Goal: Task Accomplishment & Management: Use online tool/utility

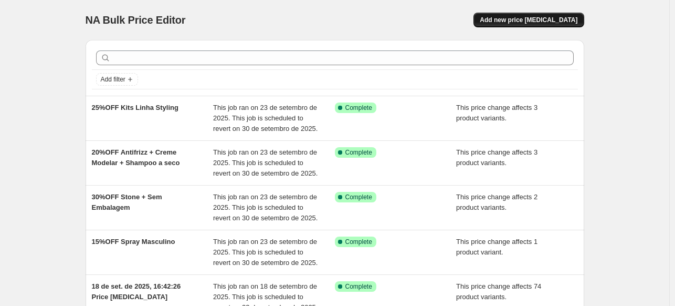
click at [561, 25] on button "Add new price [MEDICAL_DATA]" at bounding box center [529, 20] width 110 height 15
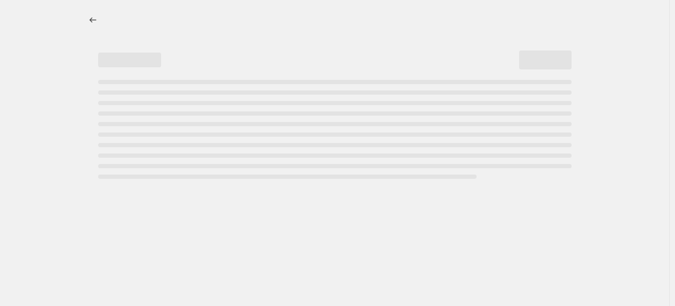
select select "percentage"
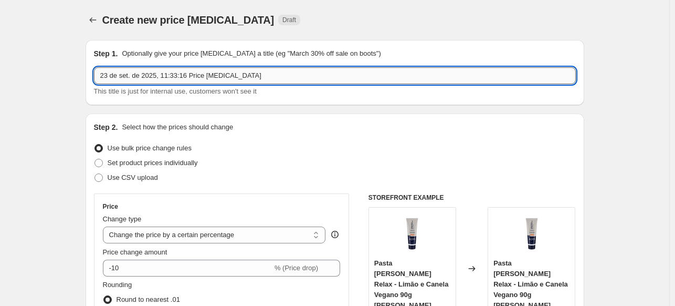
click at [227, 67] on input "23 de set. de 2025, 11:33:16 Price [MEDICAL_DATA]" at bounding box center [335, 75] width 482 height 17
type input "2"
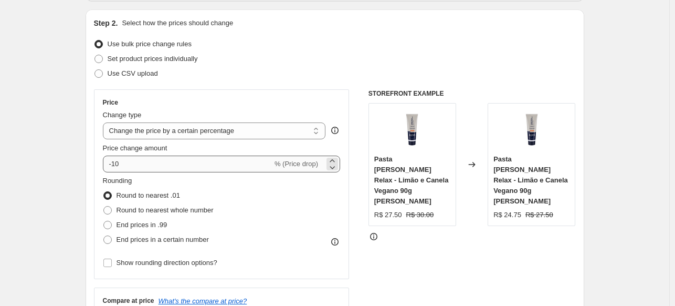
scroll to position [105, 0]
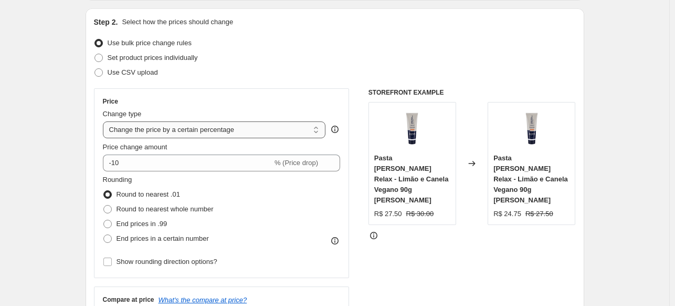
type input "Loucura [PERSON_NAME] Raspador - 25%OFF + Ganhe Case"
click at [271, 130] on select "Change the price to a certain amount Change the price by a certain amount Chang…" at bounding box center [214, 129] width 223 height 17
select select "pcap"
click at [105, 121] on select "Change the price to a certain amount Change the price by a certain amount Chang…" at bounding box center [214, 129] width 223 height 17
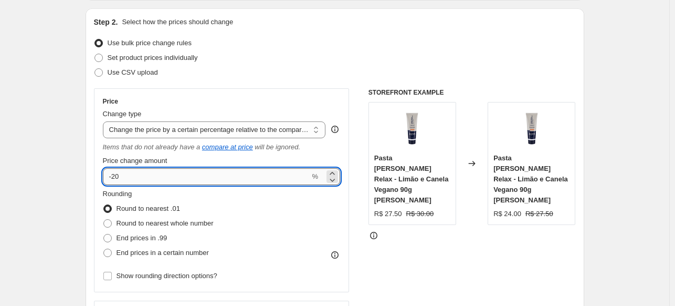
click at [208, 177] on input "-20" at bounding box center [206, 176] width 207 height 17
type input "-25"
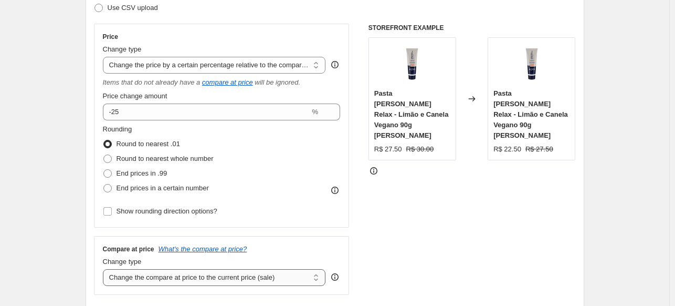
scroll to position [263, 0]
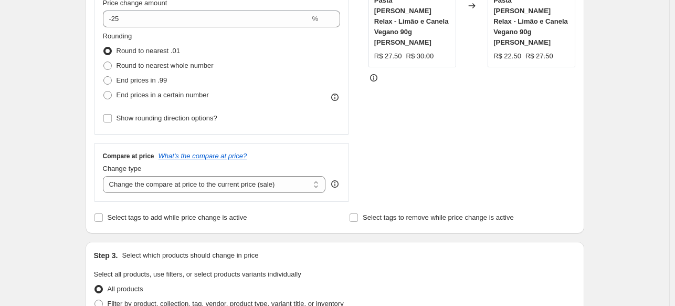
click at [224, 176] on div "Change type Change the compare at price to the current price (sale) Change the …" at bounding box center [214, 177] width 223 height 29
click at [229, 183] on select "Change the compare at price to the current price (sale) Change the compare at p…" at bounding box center [214, 184] width 223 height 17
select select "no_change"
click at [105, 176] on select "Change the compare at price to the current price (sale) Change the compare at p…" at bounding box center [214, 184] width 223 height 17
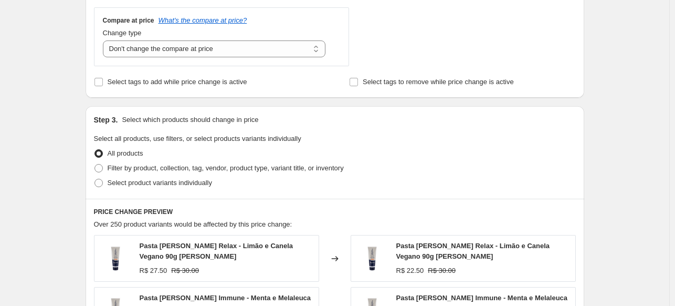
scroll to position [420, 0]
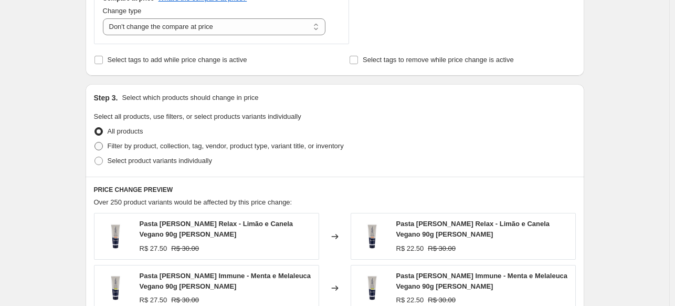
click at [262, 143] on span "Filter by product, collection, tag, vendor, product type, variant title, or inv…" at bounding box center [226, 146] width 236 height 8
click at [95, 142] on input "Filter by product, collection, tag, vendor, product type, variant title, or inv…" at bounding box center [95, 142] width 1 height 1
radio input "true"
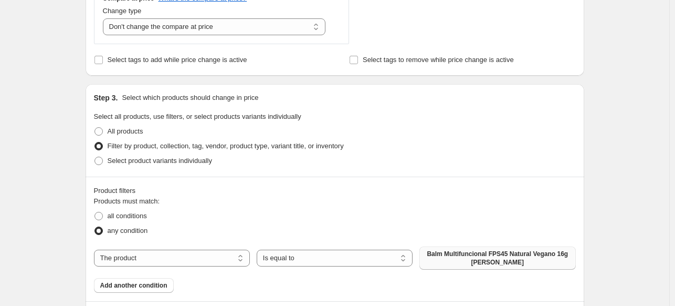
click at [468, 249] on button "Balm Multifuncional FPS45 Natural Vegano 16g [PERSON_NAME]" at bounding box center [497, 257] width 156 height 23
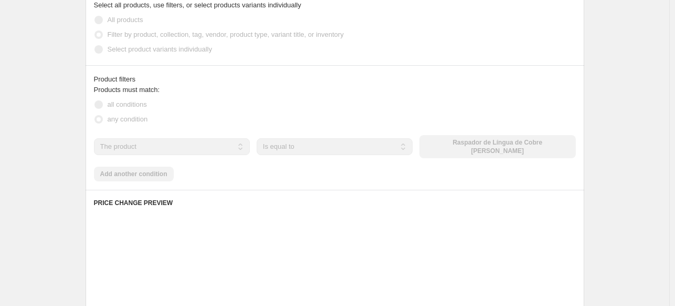
scroll to position [578, 0]
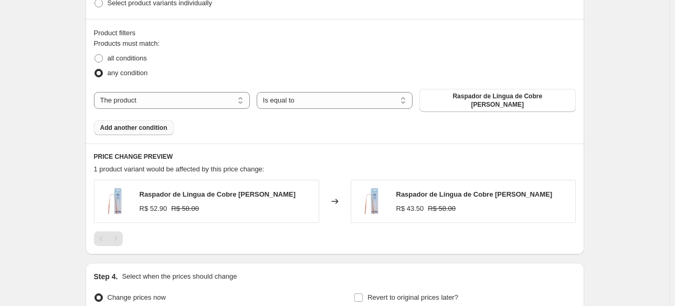
click at [154, 125] on span "Add another condition" at bounding box center [133, 127] width 67 height 8
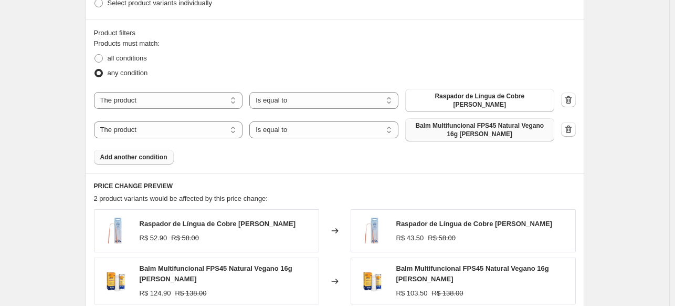
click at [497, 132] on span "Balm Multifuncional FPS45 Natural Vegano 16g [PERSON_NAME]" at bounding box center [480, 129] width 137 height 17
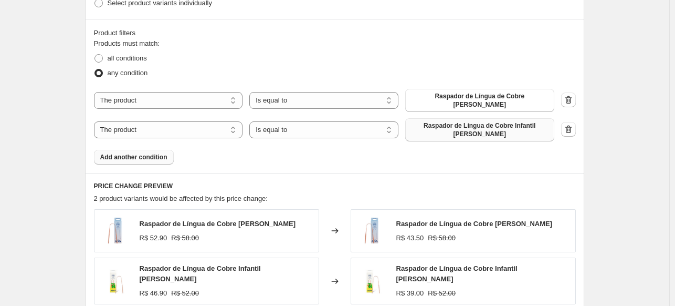
scroll to position [753, 0]
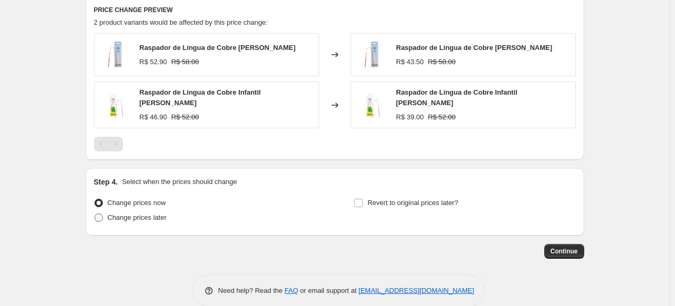
click at [150, 210] on label "Change prices later" at bounding box center [130, 217] width 73 height 15
click at [95, 213] on input "Change prices later" at bounding box center [95, 213] width 1 height 1
radio input "true"
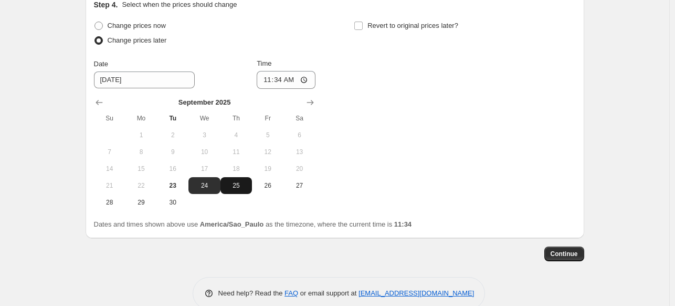
scroll to position [933, 0]
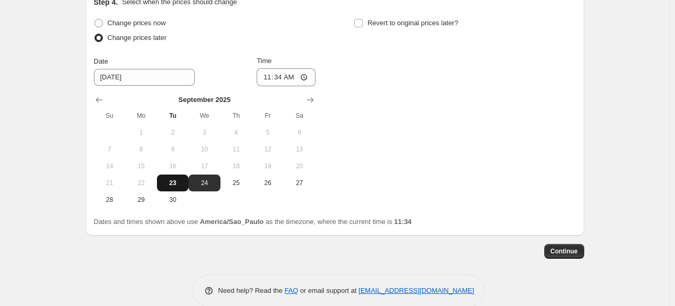
click at [165, 179] on span "23" at bounding box center [172, 183] width 23 height 8
type input "[DATE]"
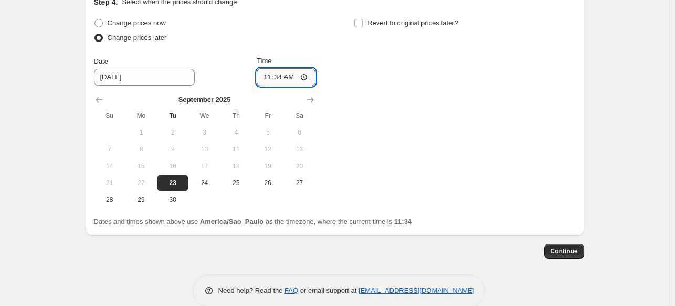
click at [281, 68] on input "11:34" at bounding box center [286, 77] width 59 height 18
type input "23:59"
click at [392, 93] on div "Change prices now Change prices later Date [DATE] Time 23:59 [DATE] Su Mo Tu We…" at bounding box center [335, 112] width 482 height 192
click at [412, 19] on span "Revert to original prices later?" at bounding box center [413, 23] width 91 height 8
click at [363, 19] on input "Revert to original prices later?" at bounding box center [358, 23] width 8 height 8
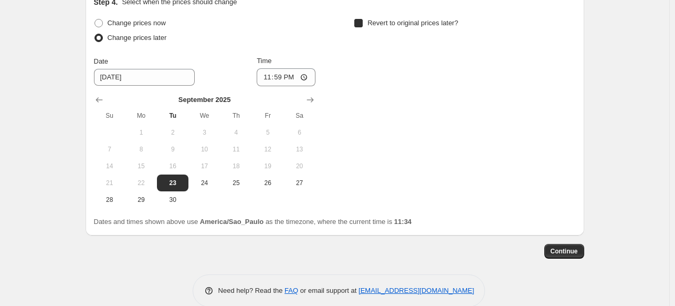
checkbox input "true"
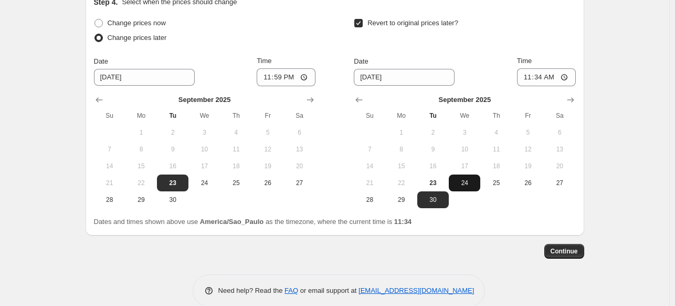
click at [468, 179] on span "24" at bounding box center [464, 183] width 23 height 8
type input "[DATE]"
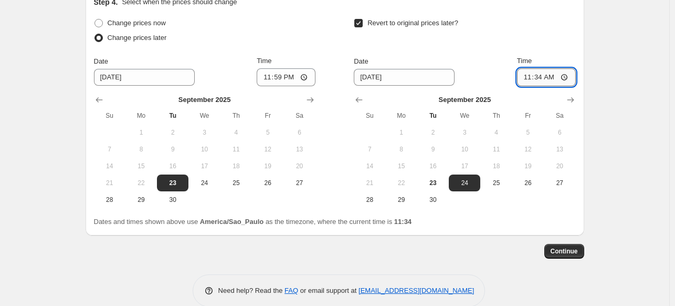
click at [539, 68] on input "11:34" at bounding box center [546, 77] width 59 height 18
type input "23:59"
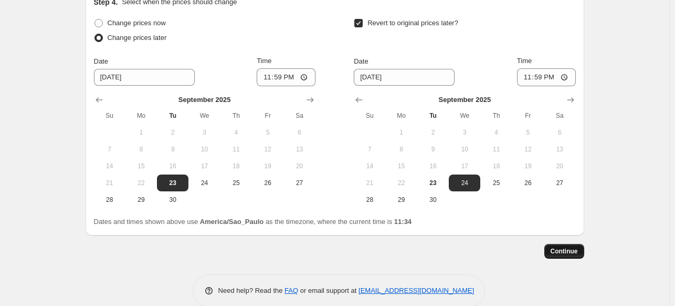
click at [574, 247] on span "Continue" at bounding box center [564, 251] width 27 height 8
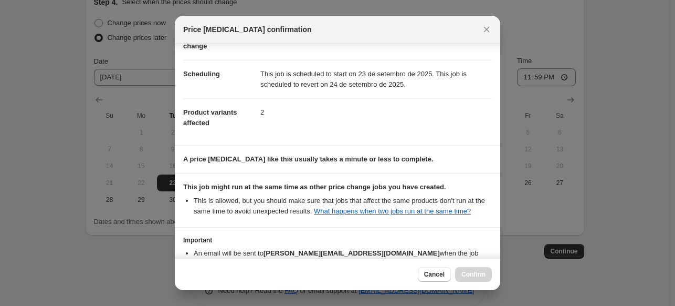
scroll to position [143, 0]
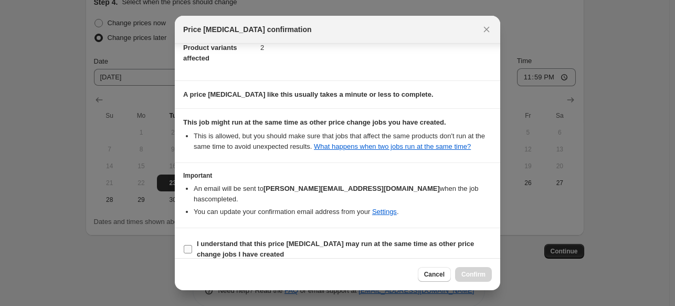
click at [374, 239] on b "I understand that this price [MEDICAL_DATA] may run at the same time as other p…" at bounding box center [335, 248] width 277 height 18
click at [192, 245] on input "I understand that this price [MEDICAL_DATA] may run at the same time as other p…" at bounding box center [188, 249] width 8 height 8
checkbox input "true"
click at [458, 272] on button "Confirm" at bounding box center [473, 274] width 37 height 15
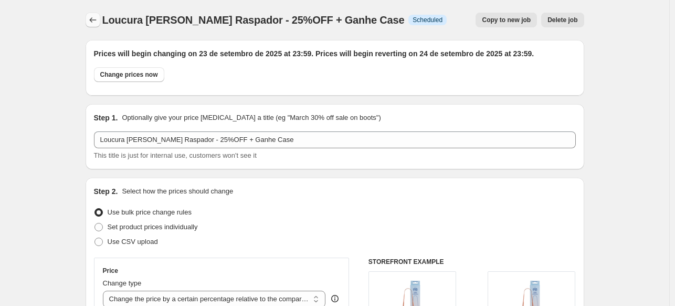
click at [90, 18] on icon "Price change jobs" at bounding box center [93, 20] width 11 height 11
